Goal: Task Accomplishment & Management: Manage account settings

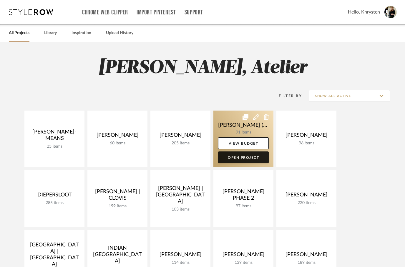
click at [242, 159] on link "Open Project" at bounding box center [243, 157] width 51 height 12
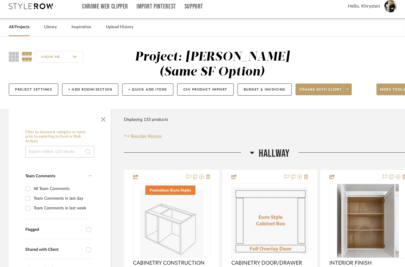
scroll to position [10, 0]
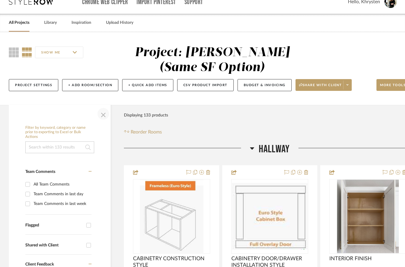
click at [106, 118] on span "button" at bounding box center [103, 114] width 14 height 14
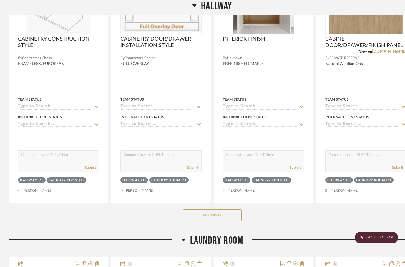
scroll to position [230, 0]
click at [203, 212] on button "See More" at bounding box center [212, 215] width 59 height 12
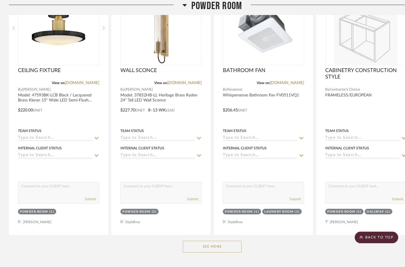
scroll to position [1344, 0]
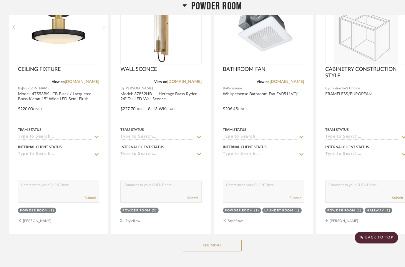
click at [205, 249] on button "See More" at bounding box center [212, 246] width 59 height 12
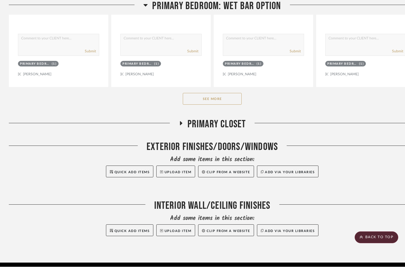
scroll to position [3749, 0]
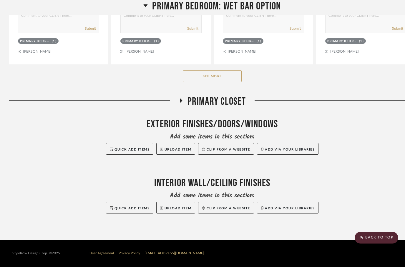
click at [203, 80] on button "See More" at bounding box center [212, 76] width 59 height 12
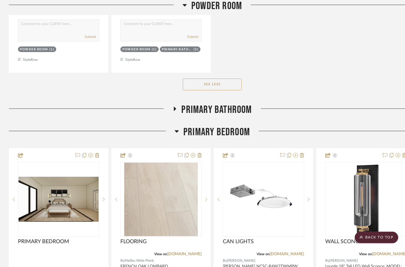
click at [176, 110] on icon at bounding box center [174, 109] width 7 height 4
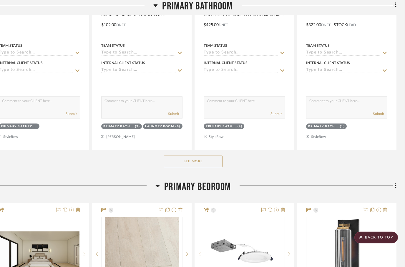
scroll to position [3054, 19]
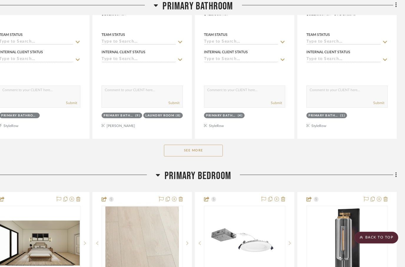
click at [193, 153] on button "See More" at bounding box center [193, 151] width 59 height 12
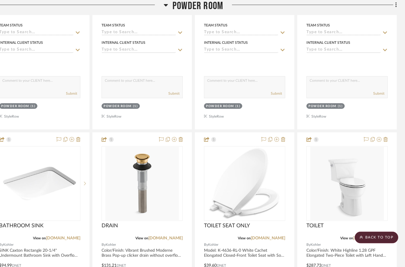
scroll to position [2215, 19]
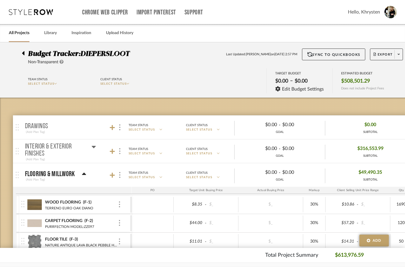
click at [25, 54] on div at bounding box center [25, 52] width 6 height 7
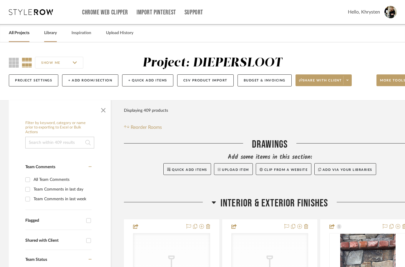
click at [49, 31] on link "Library" at bounding box center [50, 33] width 13 height 8
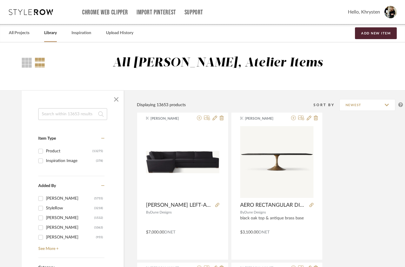
click at [58, 115] on input at bounding box center [72, 114] width 69 height 12
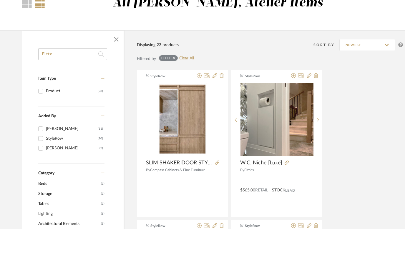
scroll to position [26, 0]
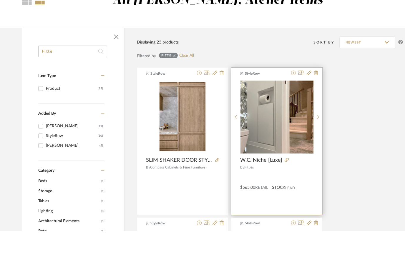
type input "Fitte"
click at [291, 104] on div "StyleRow W.C. Niche [Luxe] By Fitties $565.00 Retail STOCK Lead" at bounding box center [276, 177] width 91 height 147
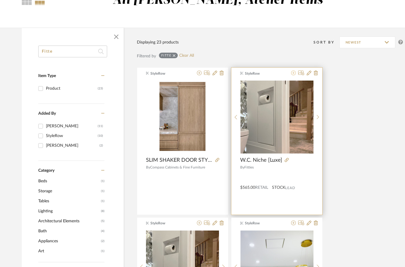
click at [292, 75] on icon at bounding box center [293, 73] width 5 height 5
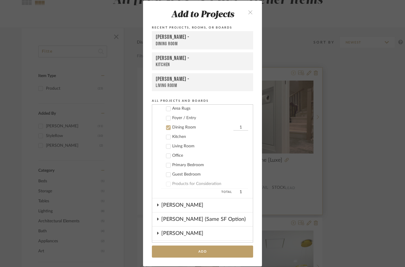
scroll to position [76, 0]
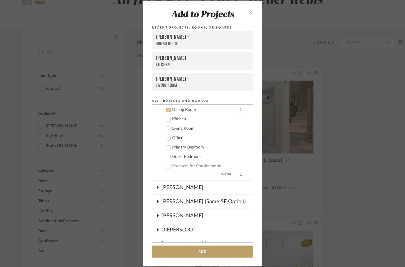
click at [329, 167] on div "Add to Projects Recent Projects, Rooms, or Boards [PERSON_NAME] - Dining Room […" at bounding box center [202, 133] width 405 height 267
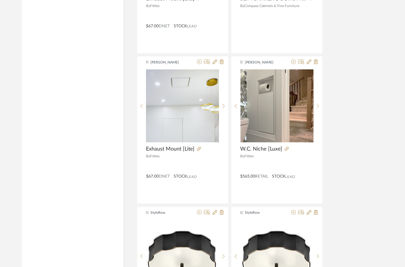
scroll to position [682, 0]
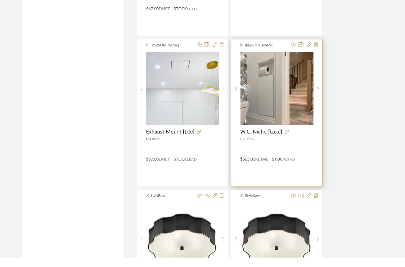
click at [293, 52] on icon at bounding box center [293, 54] width 5 height 5
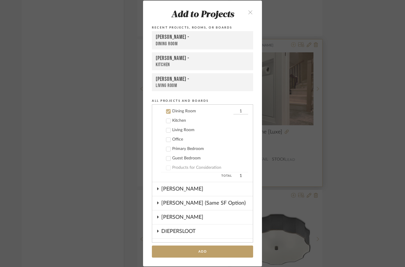
scroll to position [76, 0]
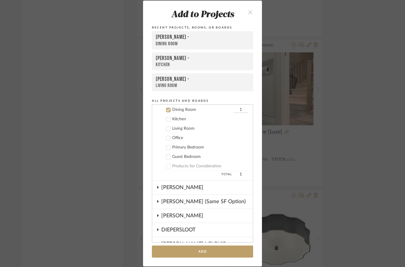
click at [167, 111] on icon at bounding box center [168, 110] width 4 height 4
checkbox input "false"
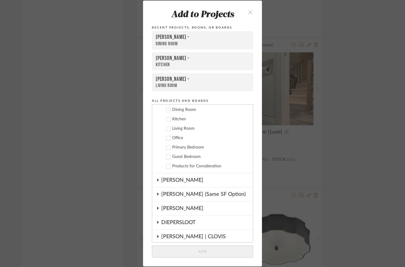
click at [158, 195] on icon at bounding box center [157, 194] width 1 height 3
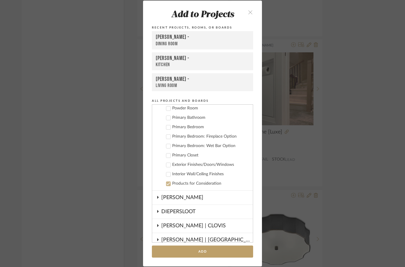
scroll to position [189, 0]
click at [169, 119] on icon at bounding box center [168, 118] width 4 height 4
checkbox input "true"
checkbox input "false"
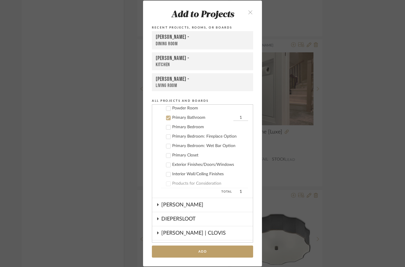
click at [167, 109] on icon at bounding box center [168, 108] width 4 height 4
checkbox input "true"
click at [203, 254] on button "Add" at bounding box center [202, 251] width 101 height 12
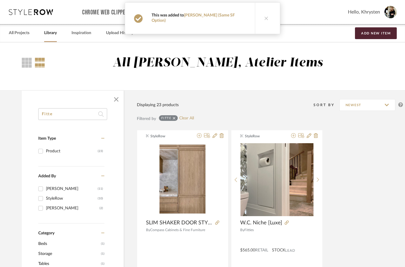
scroll to position [692, 0]
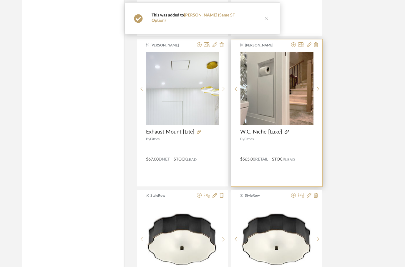
click at [284, 134] on fa-icon at bounding box center [286, 132] width 4 height 4
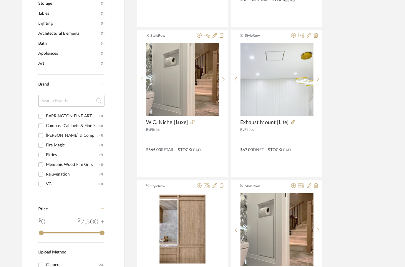
scroll to position [0, 0]
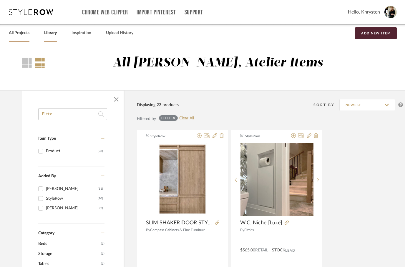
click at [18, 34] on link "All Projects" at bounding box center [19, 33] width 21 height 8
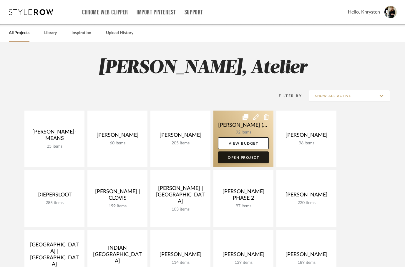
click at [241, 155] on link "Open Project" at bounding box center [243, 157] width 51 height 12
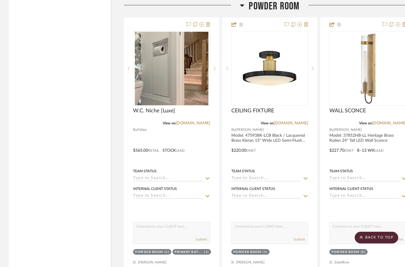
scroll to position [1824, 0]
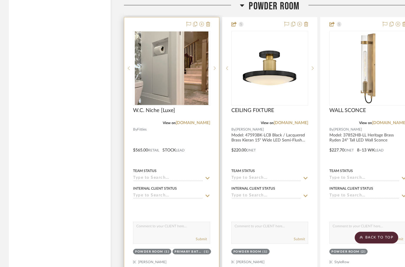
click at [163, 129] on div at bounding box center [171, 145] width 95 height 257
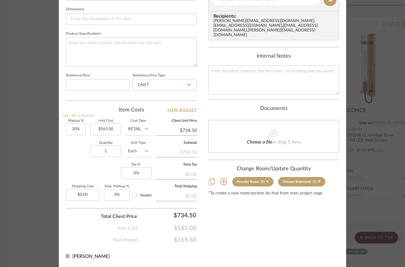
scroll to position [280, 0]
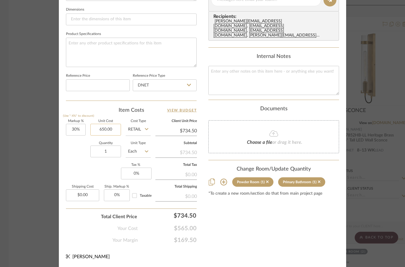
type input "$650.00"
type input "734.50"
click at [282, 206] on div "Content here copies to Client View - confirm visibility there. Show in Client D…" at bounding box center [273, 2] width 131 height 484
type input "$734.50"
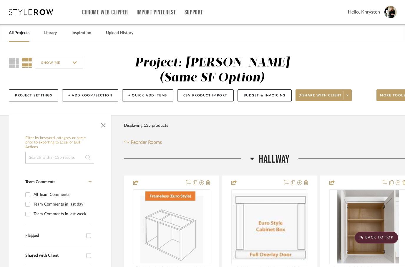
scroll to position [1824, 0]
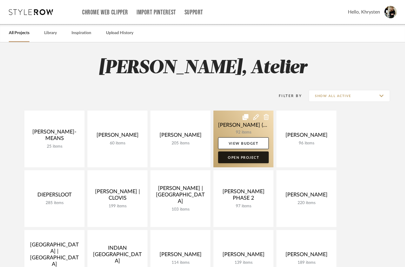
click at [244, 156] on link "Open Project" at bounding box center [243, 157] width 51 height 12
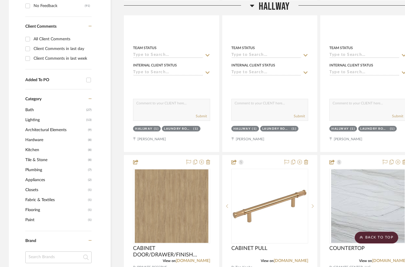
scroll to position [283, 0]
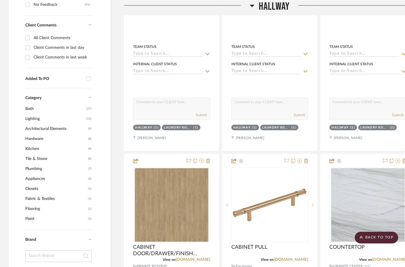
click at [34, 176] on span "Appliances" at bounding box center [55, 179] width 61 height 10
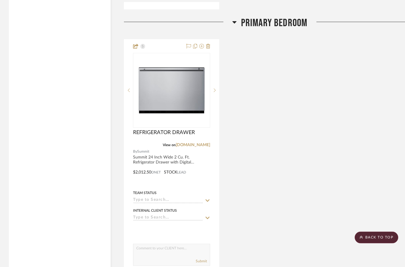
scroll to position [1056, 0]
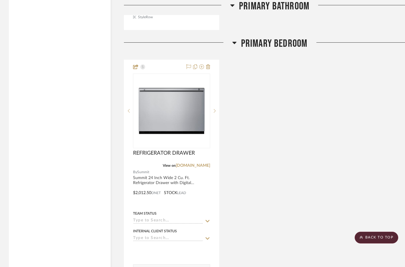
click at [240, 42] on h3 "Primary Bedroom" at bounding box center [269, 43] width 75 height 13
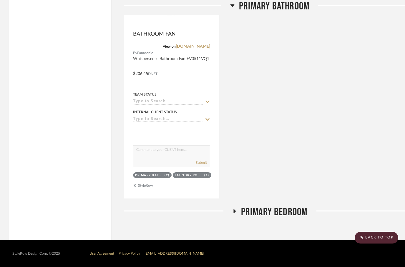
scroll to position [798, 0]
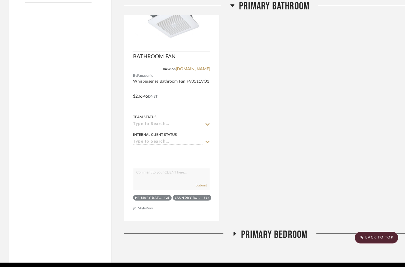
click at [233, 236] on icon at bounding box center [234, 234] width 2 height 4
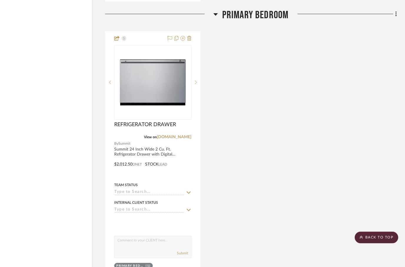
scroll to position [1018, 19]
